Goal: Navigation & Orientation: Find specific page/section

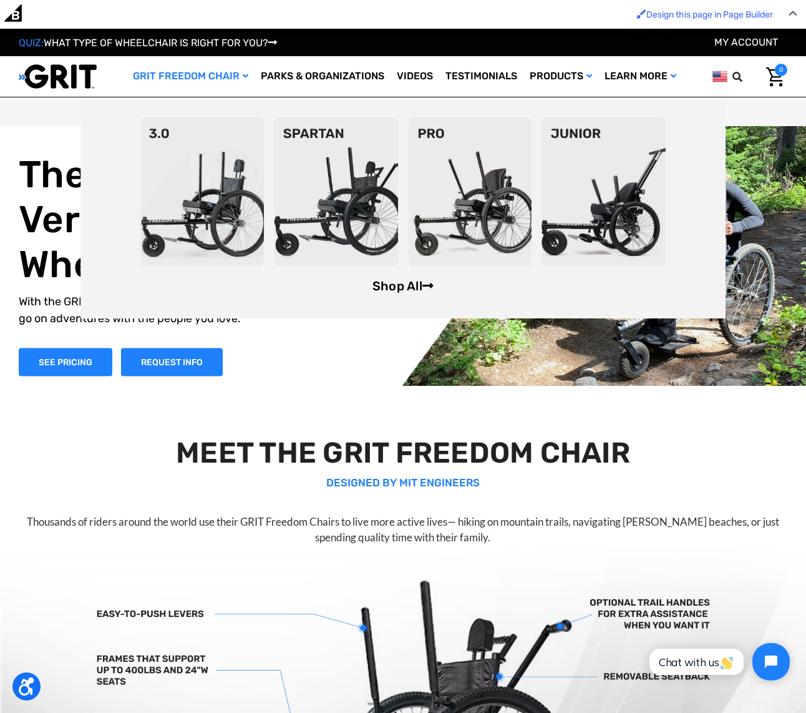
click at [391, 288] on link "Shop All" at bounding box center [403, 285] width 61 height 15
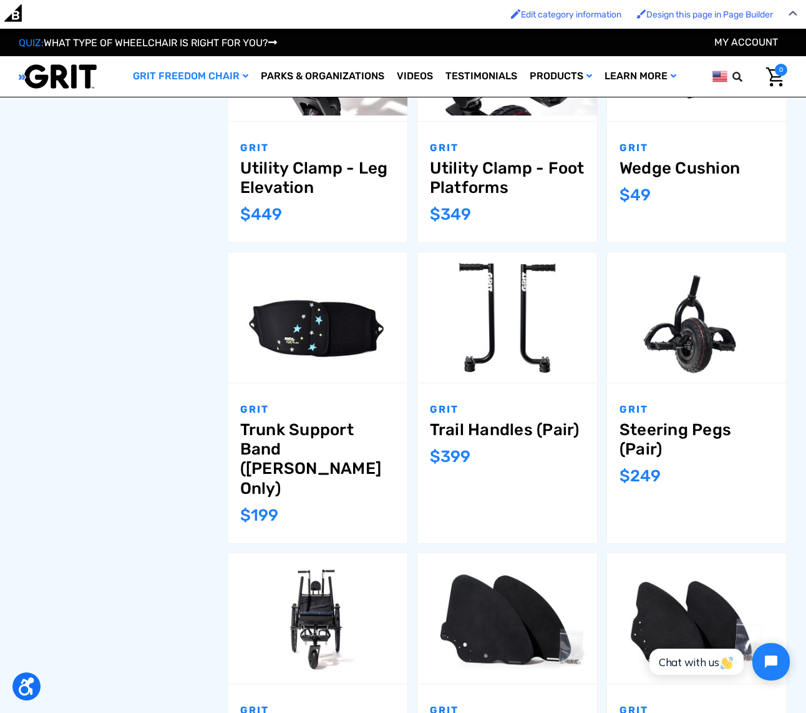
scroll to position [1073, 0]
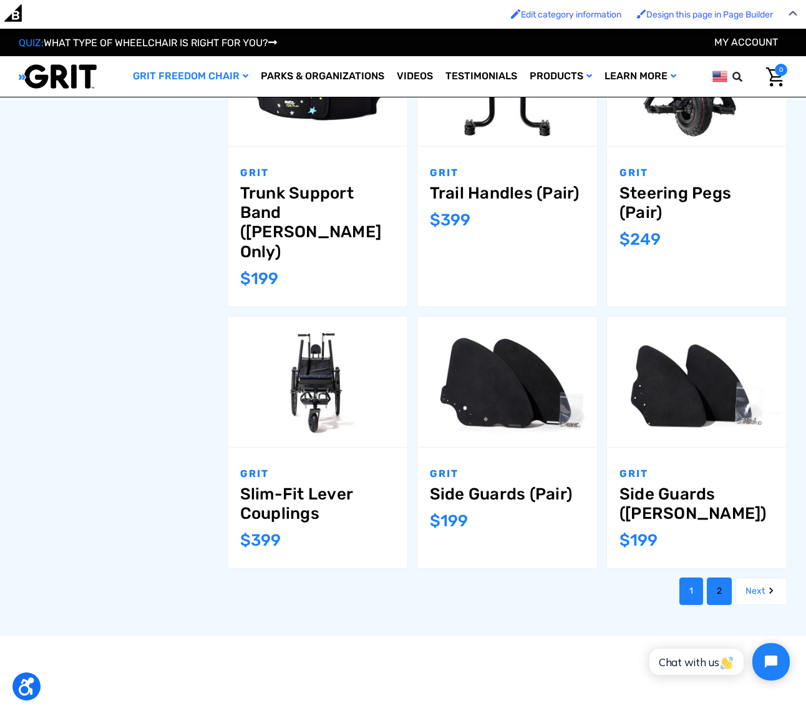
click at [723, 578] on link "2" at bounding box center [719, 590] width 25 height 27
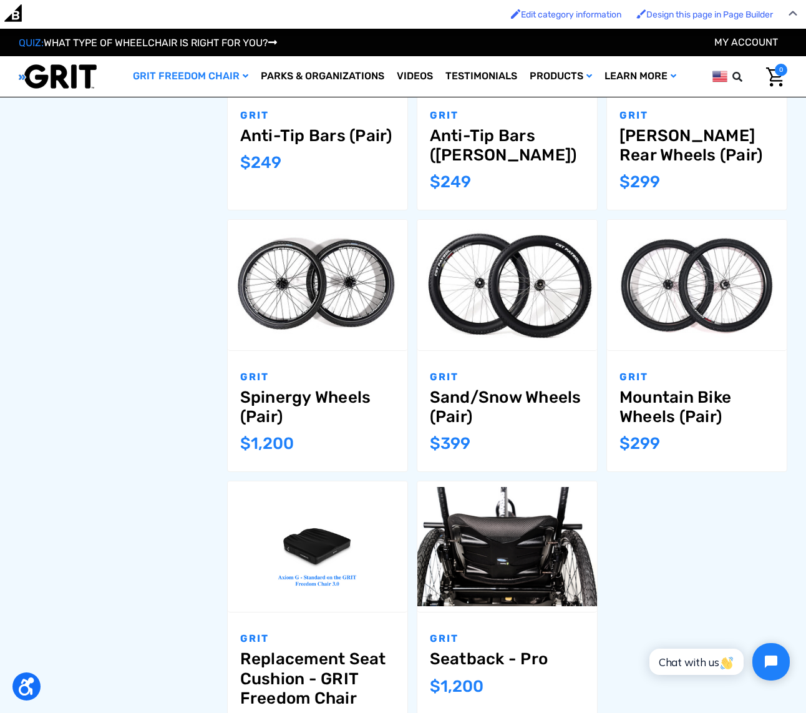
scroll to position [877, 0]
